Goal: Task Accomplishment & Management: Use online tool/utility

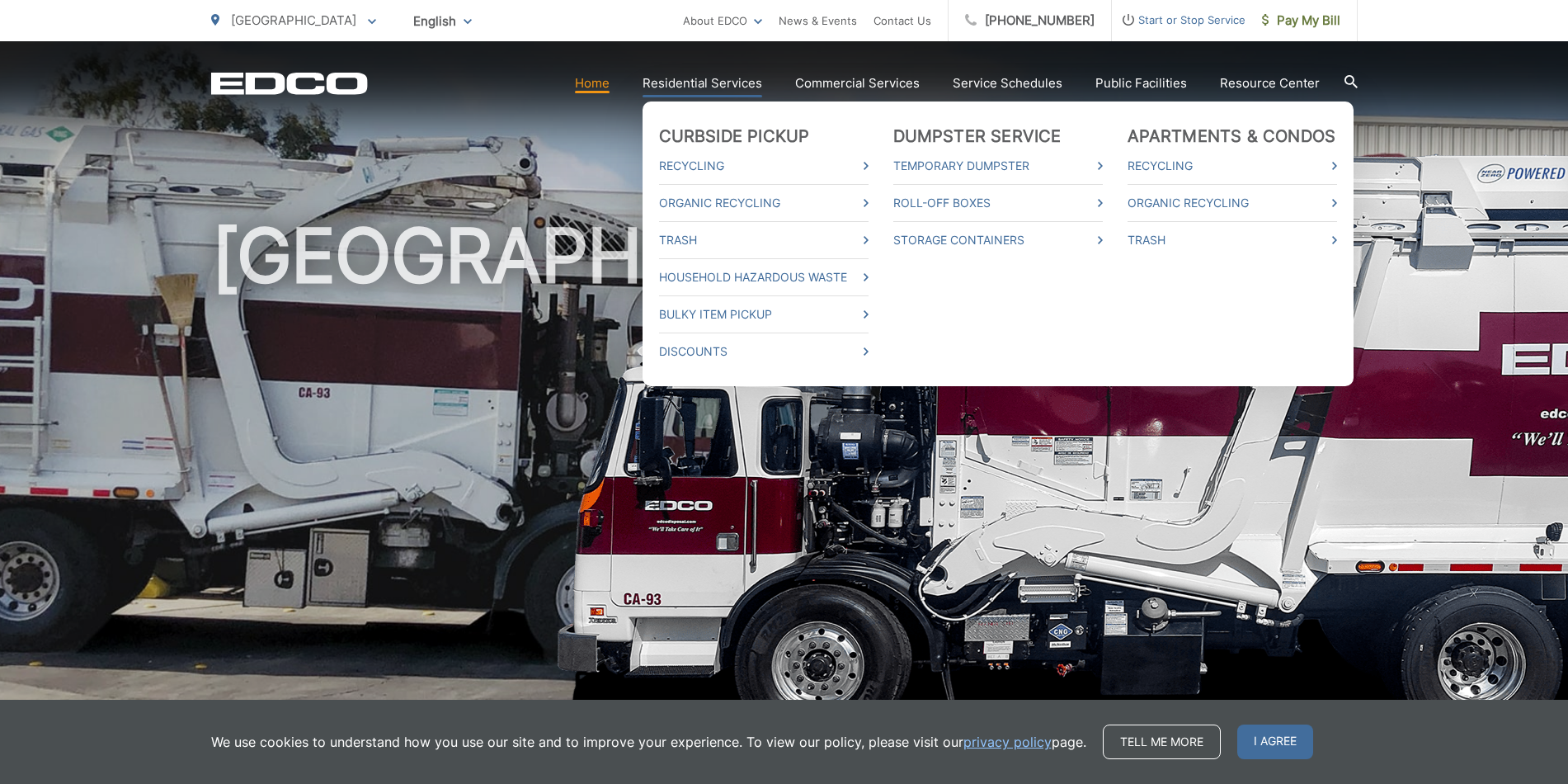
click at [720, 87] on link "Residential Services" at bounding box center [702, 83] width 119 height 20
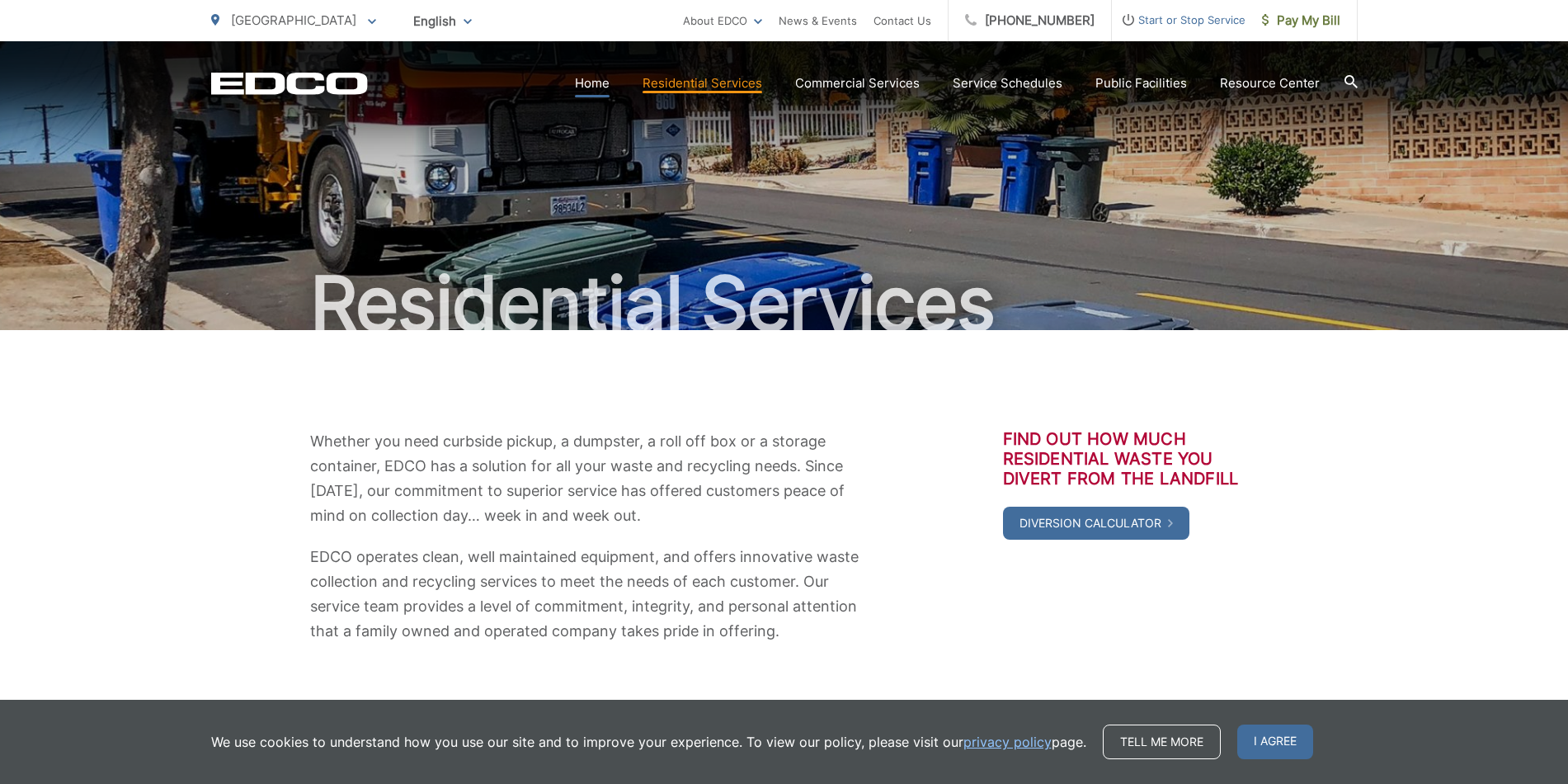
click at [603, 83] on link "Home" at bounding box center [592, 83] width 34 height 20
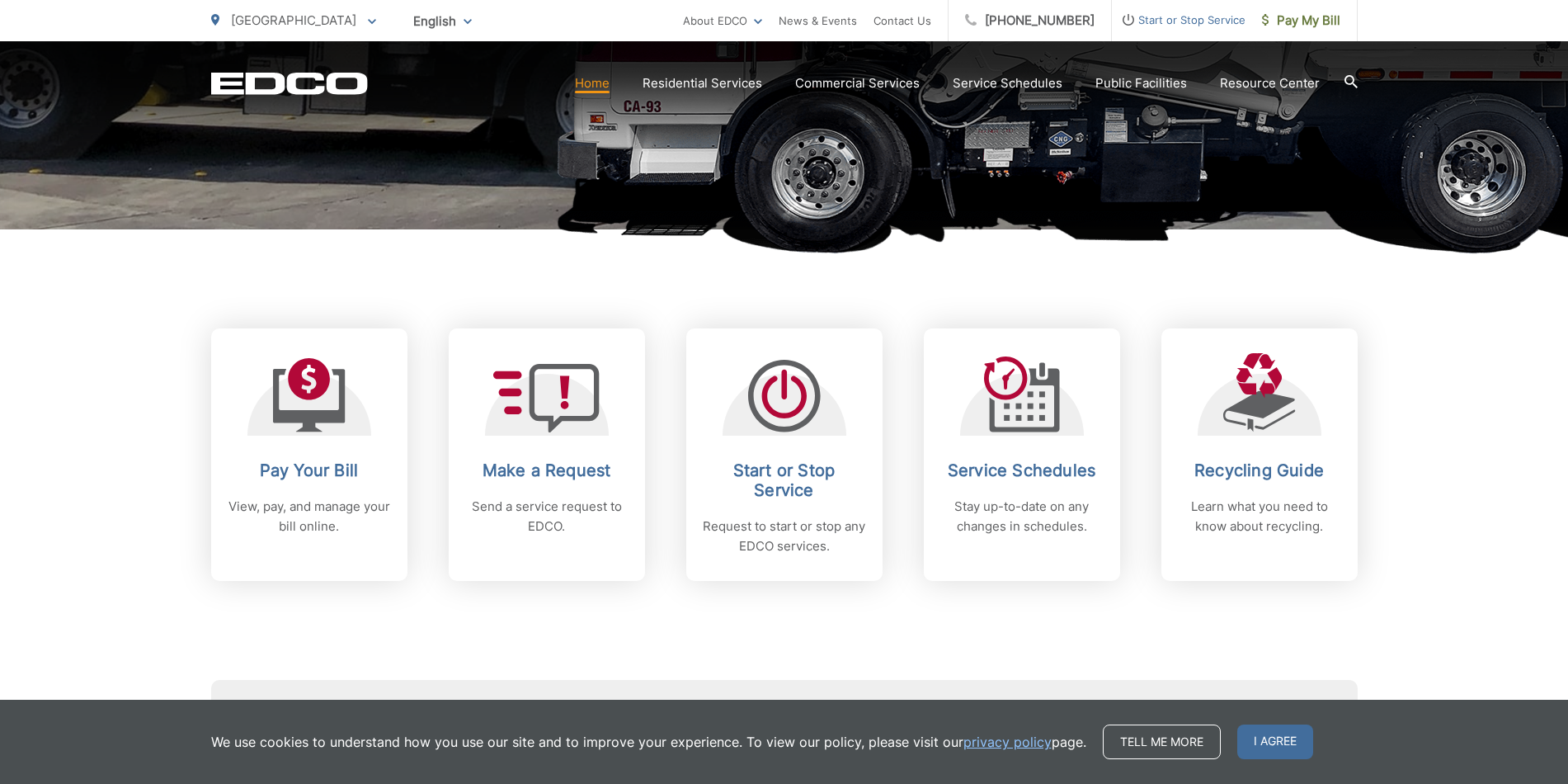
scroll to position [495, 0]
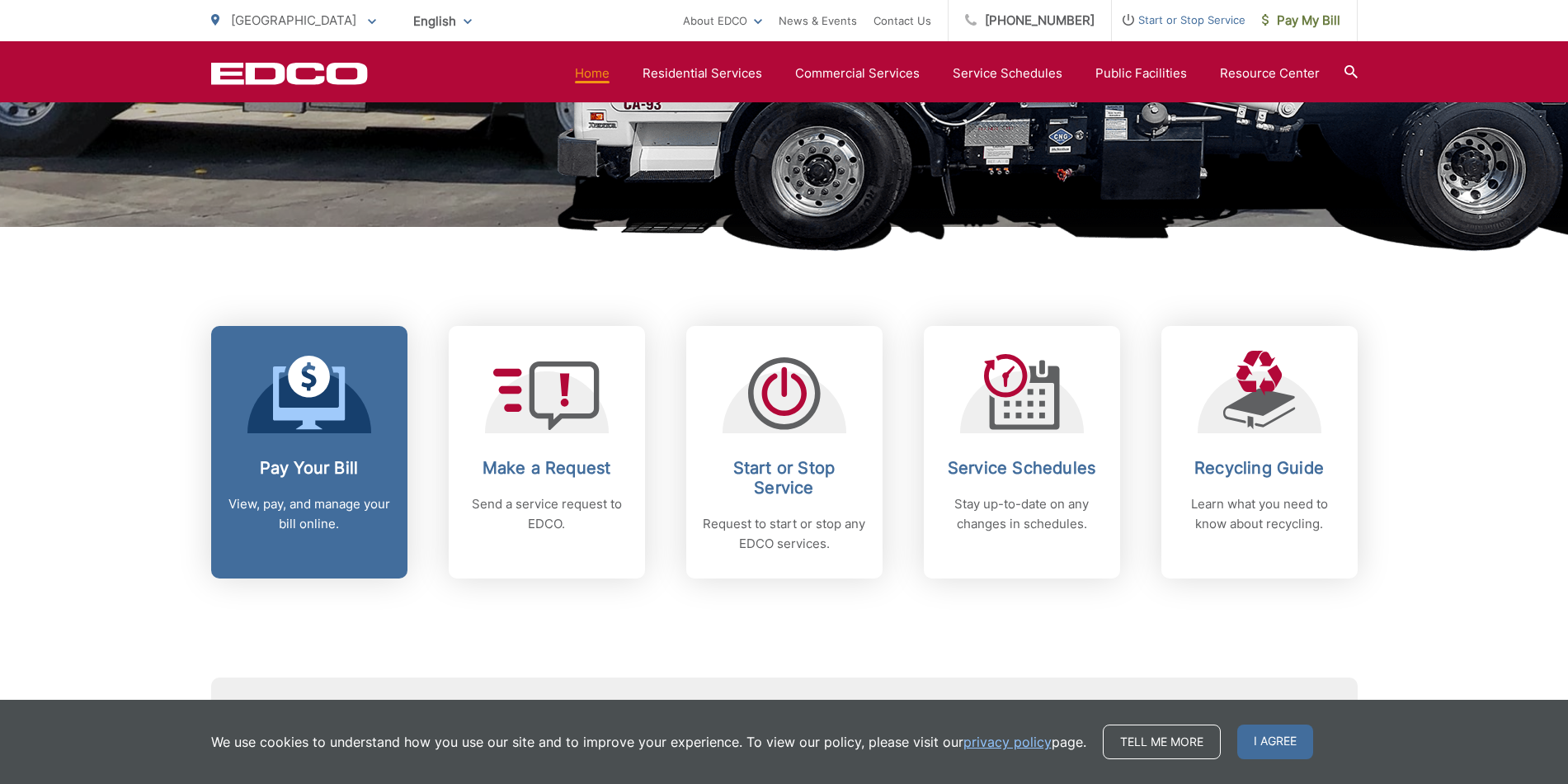
click at [348, 483] on div "Pay Your Bill View, pay, and manage your bill online." at bounding box center [310, 495] width 163 height 76
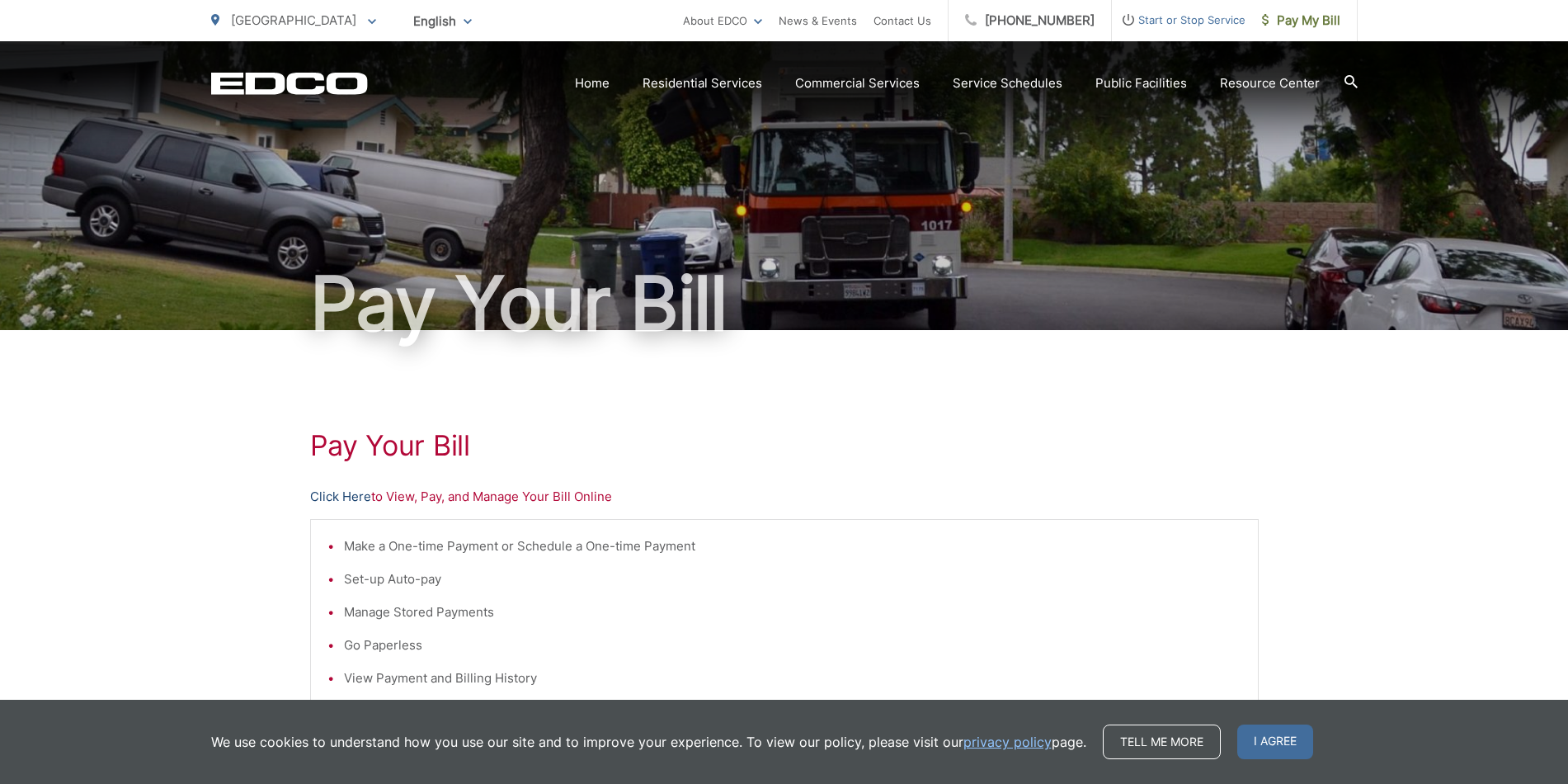
click at [345, 493] on link "Click Here" at bounding box center [341, 497] width 61 height 20
